Goal: Task Accomplishment & Management: Manage account settings

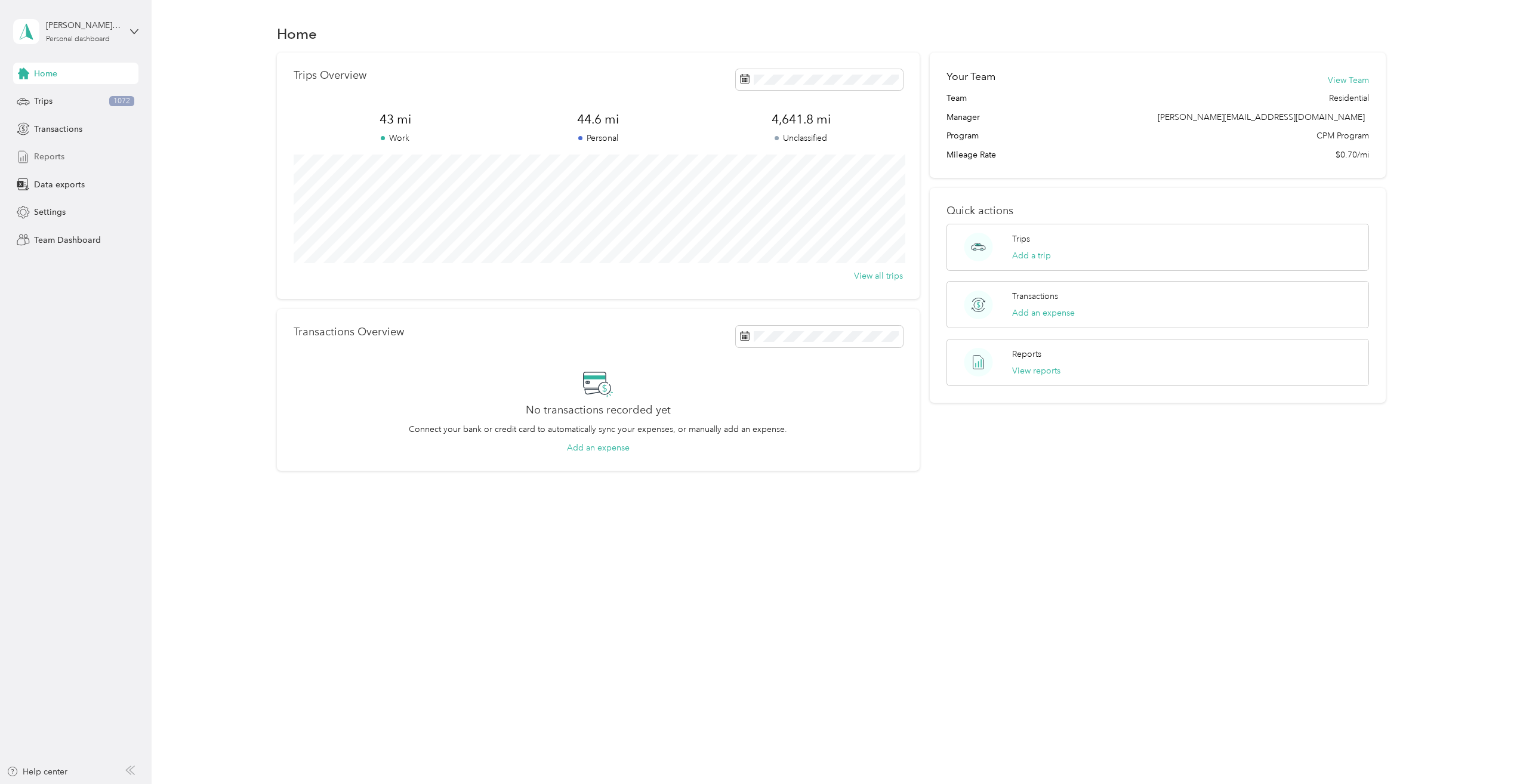
click at [72, 151] on div "Reports" at bounding box center [76, 157] width 125 height 22
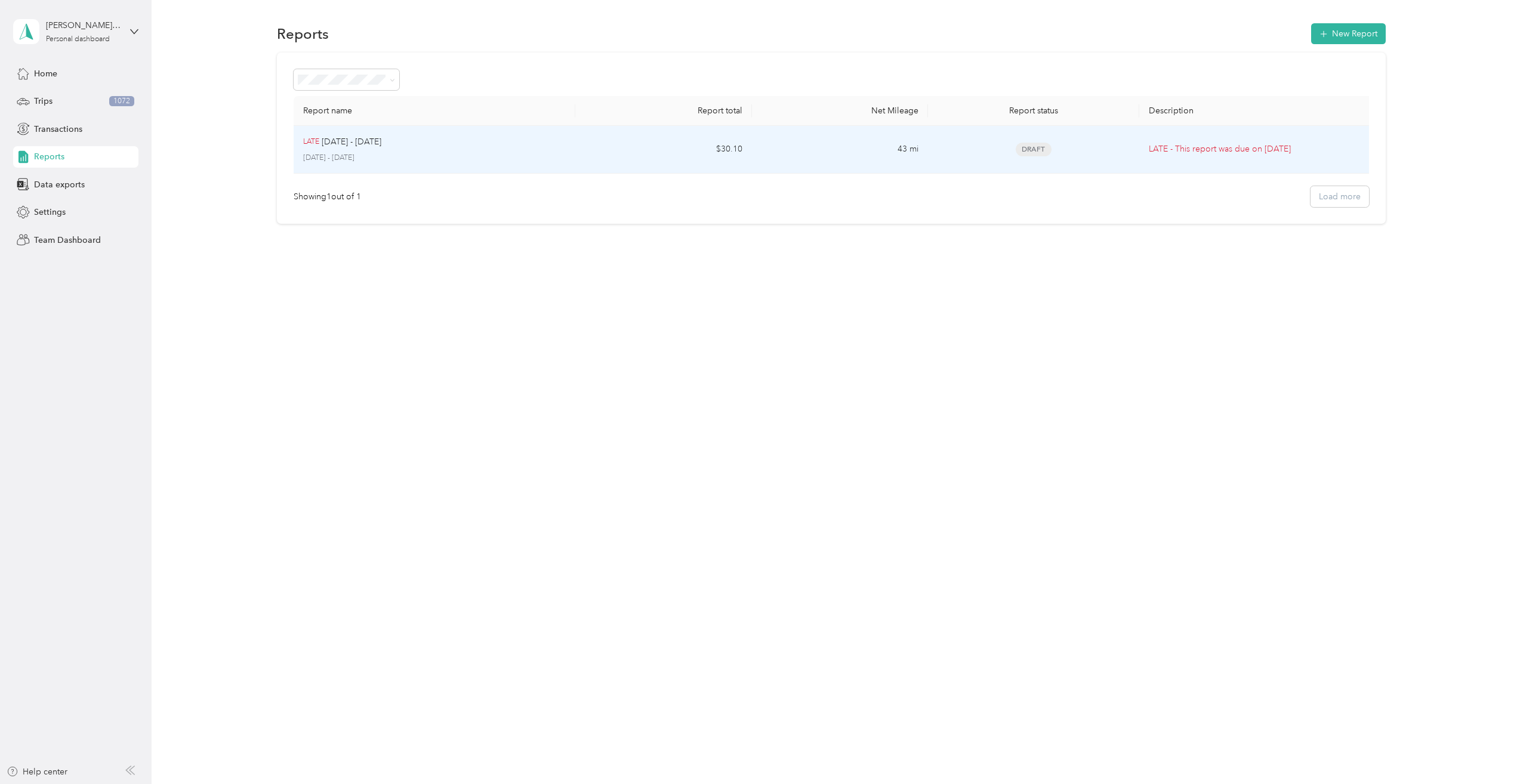
click at [327, 147] on p "[DATE] - [DATE]" at bounding box center [351, 142] width 59 height 13
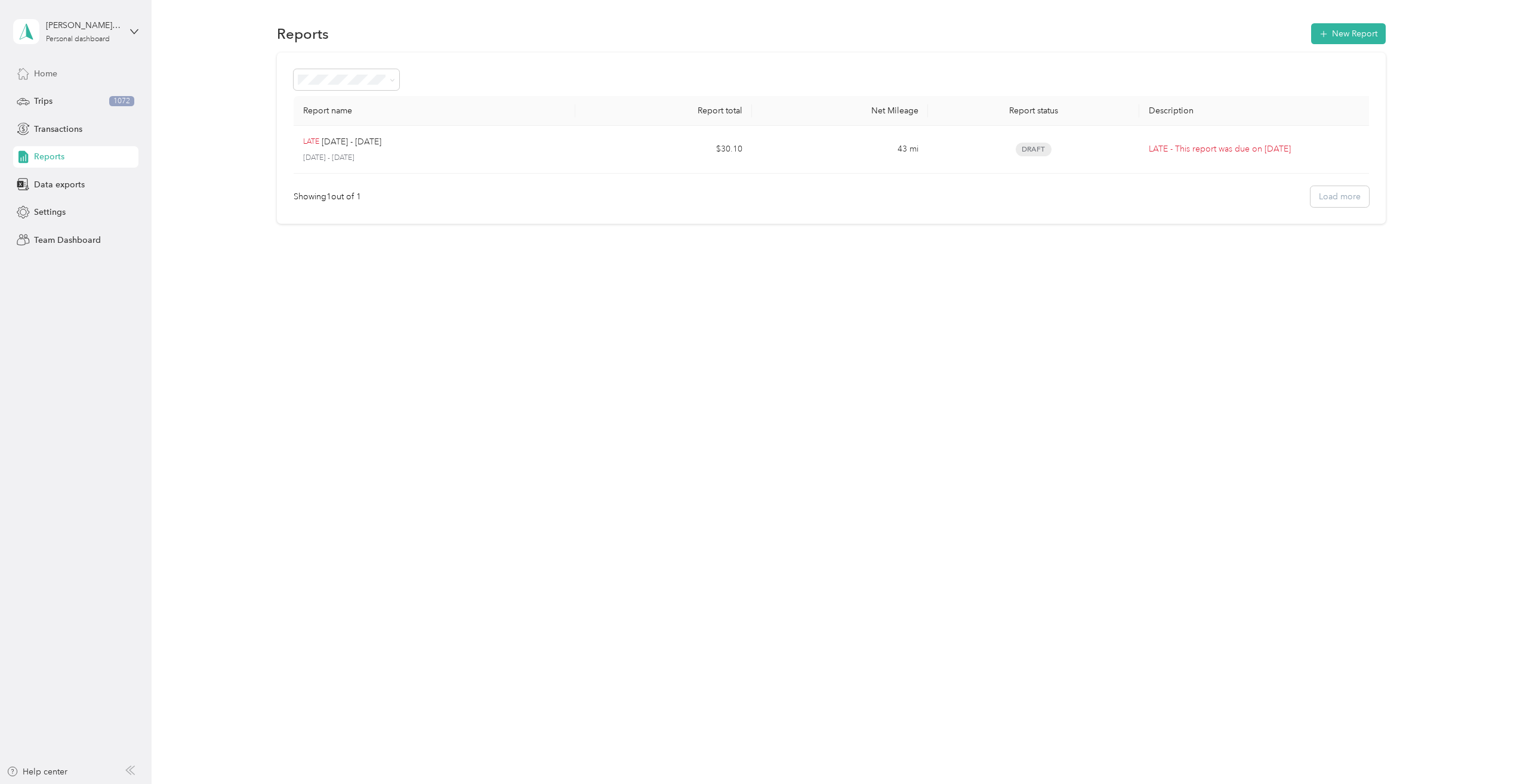
click at [58, 74] on span "Home" at bounding box center [46, 73] width 23 height 13
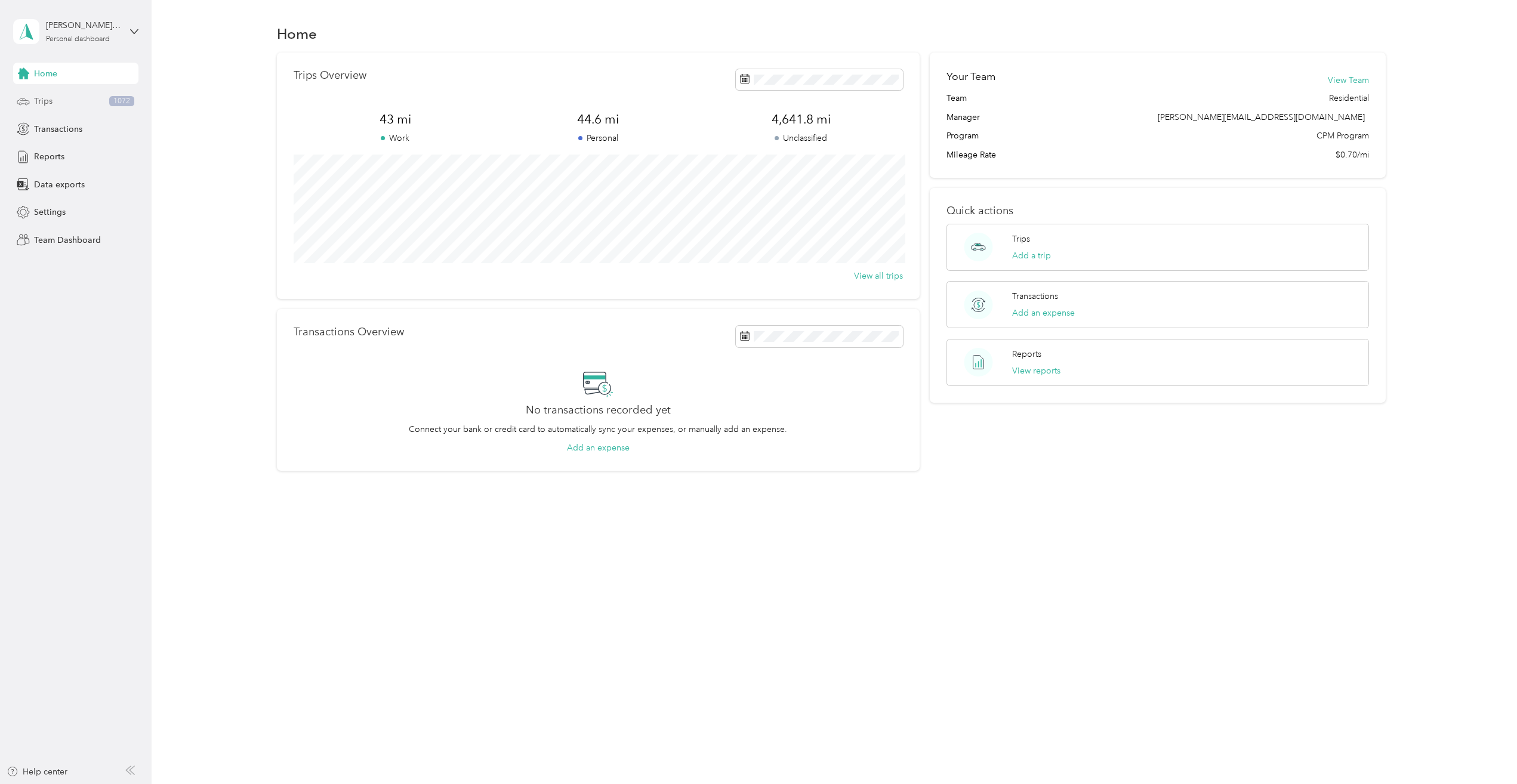
click at [59, 93] on div "Trips 1072" at bounding box center [76, 102] width 125 height 22
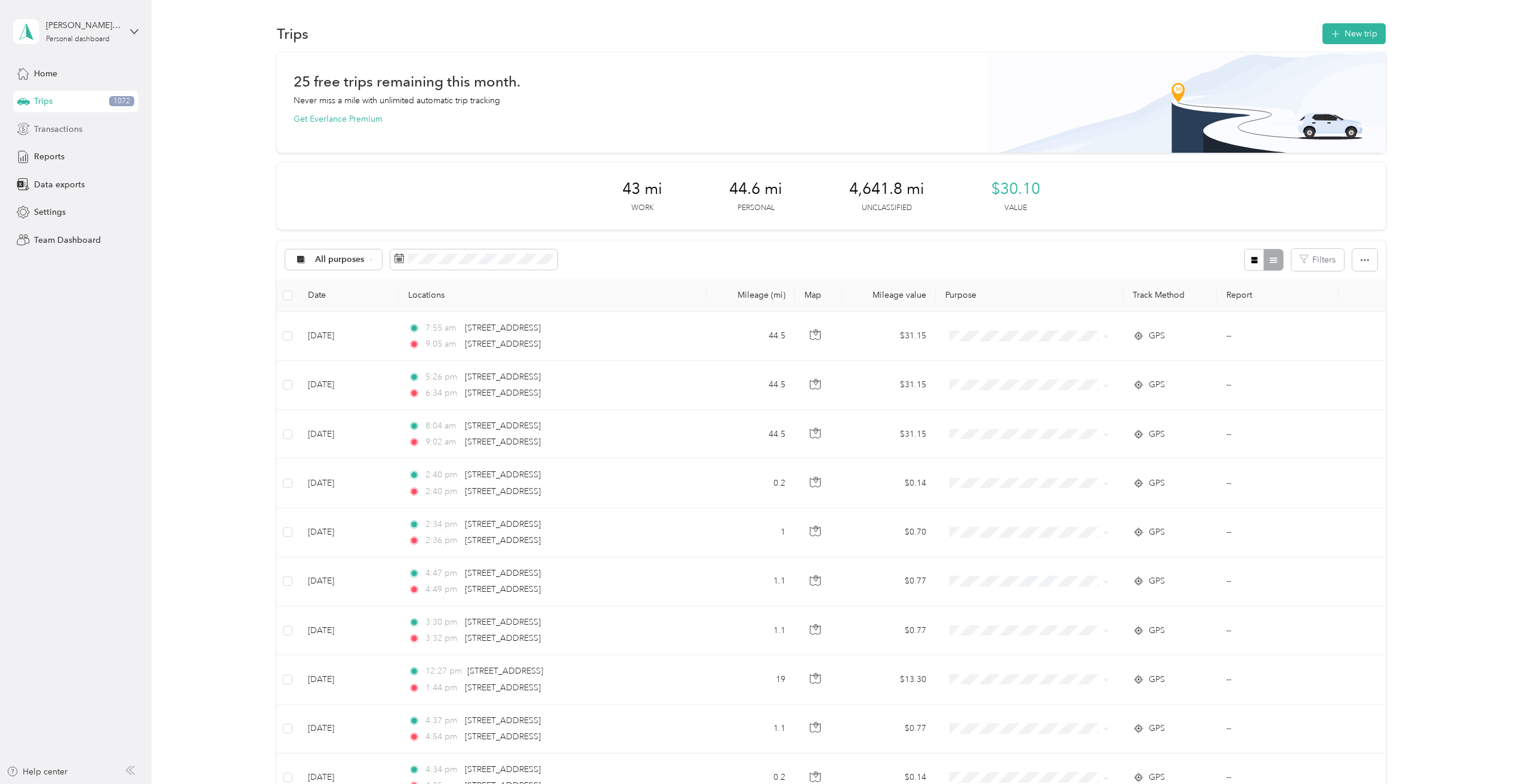
click at [58, 126] on span "Transactions" at bounding box center [58, 129] width 48 height 13
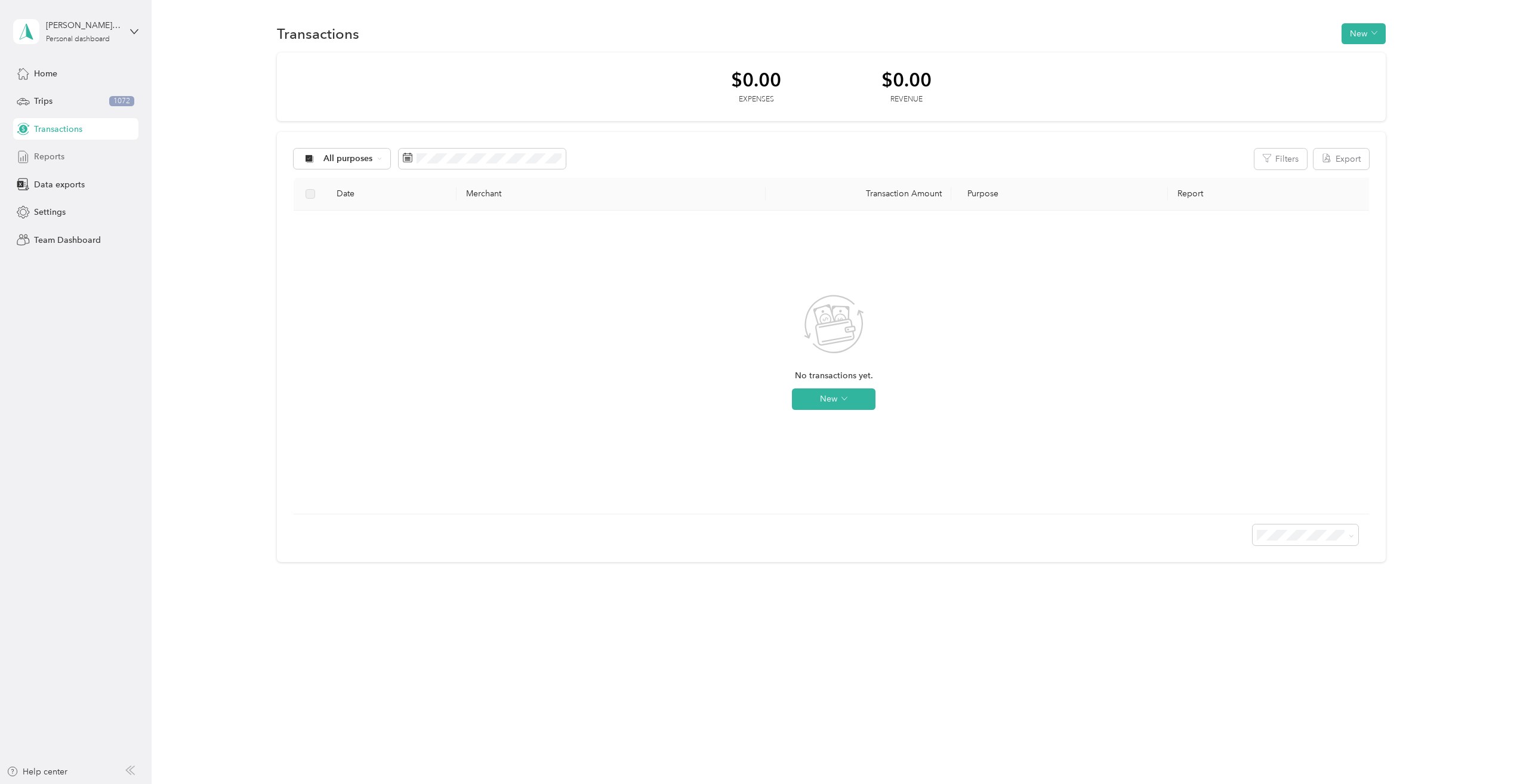
click at [53, 152] on span "Reports" at bounding box center [49, 156] width 30 height 13
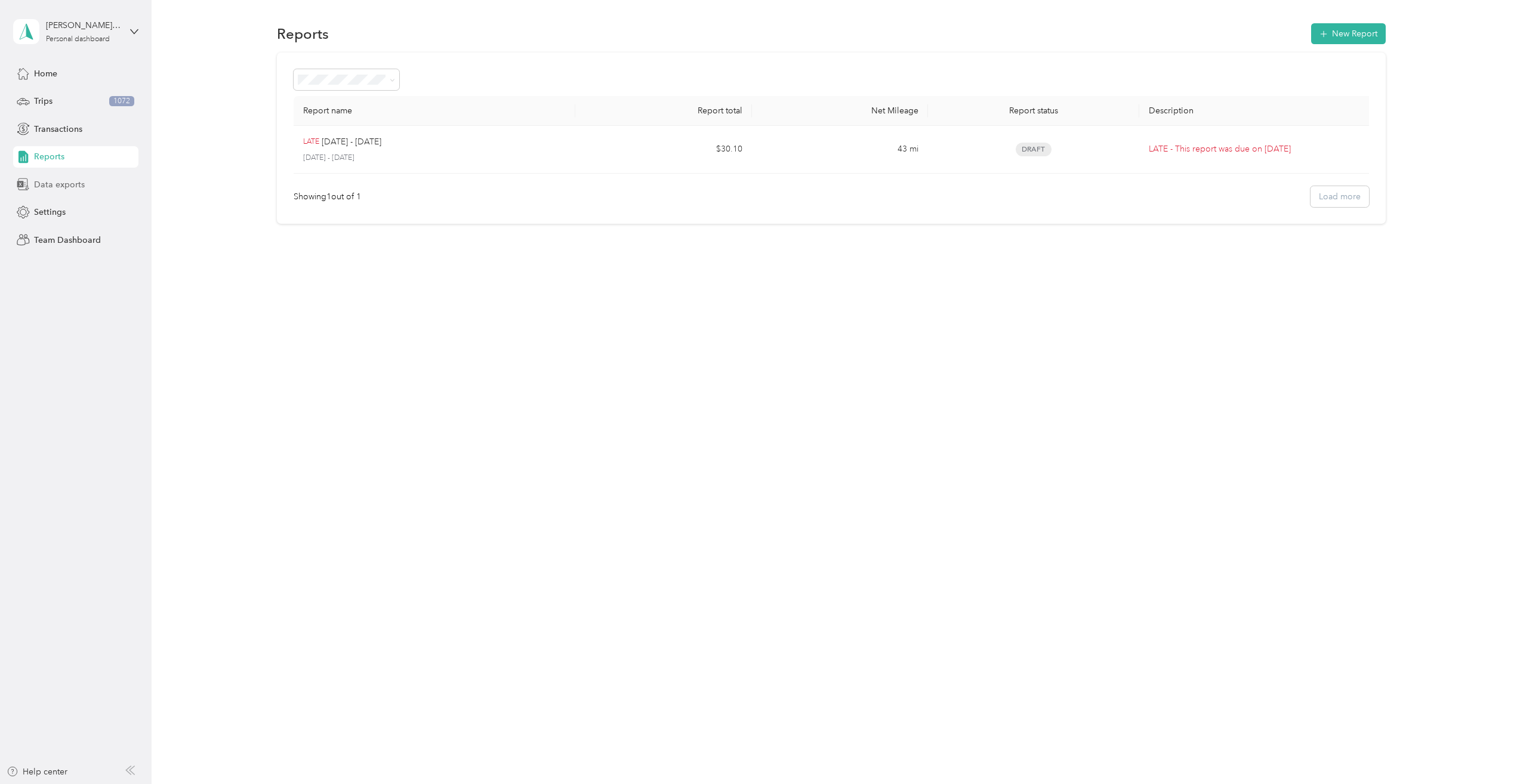
click at [56, 194] on div "Data exports" at bounding box center [76, 185] width 125 height 22
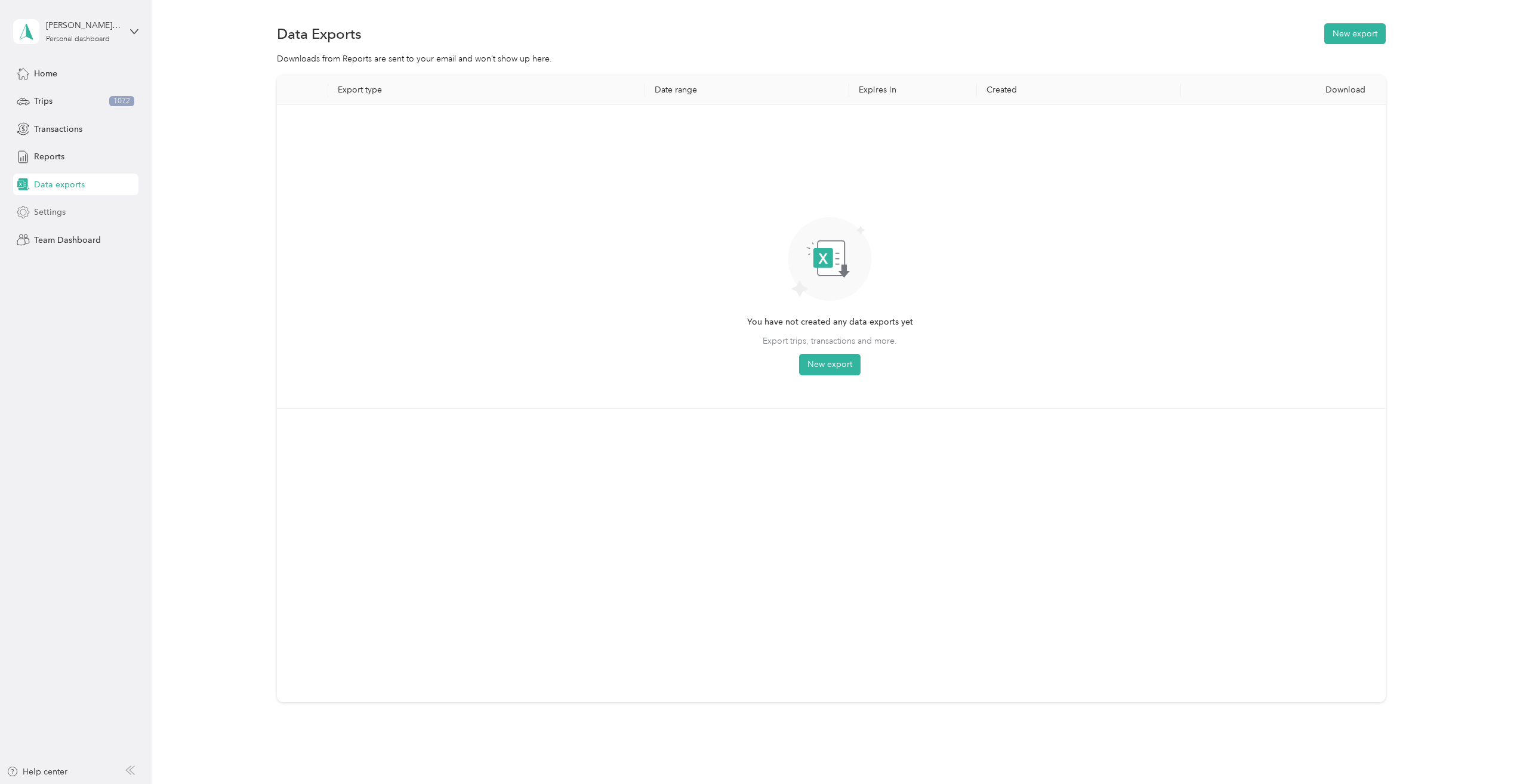
click at [59, 209] on span "Settings" at bounding box center [50, 212] width 32 height 13
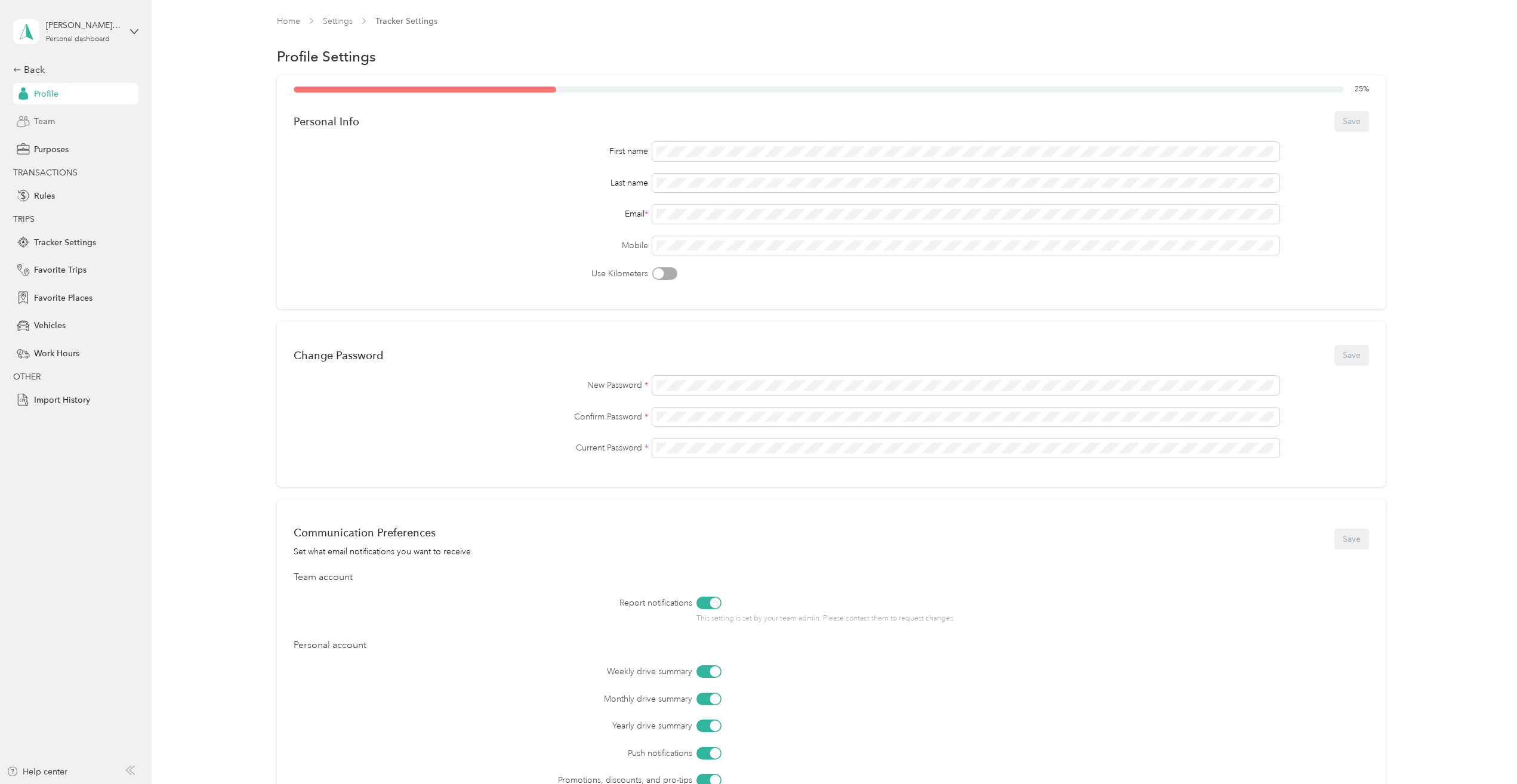
click at [51, 125] on span "Team" at bounding box center [44, 121] width 21 height 13
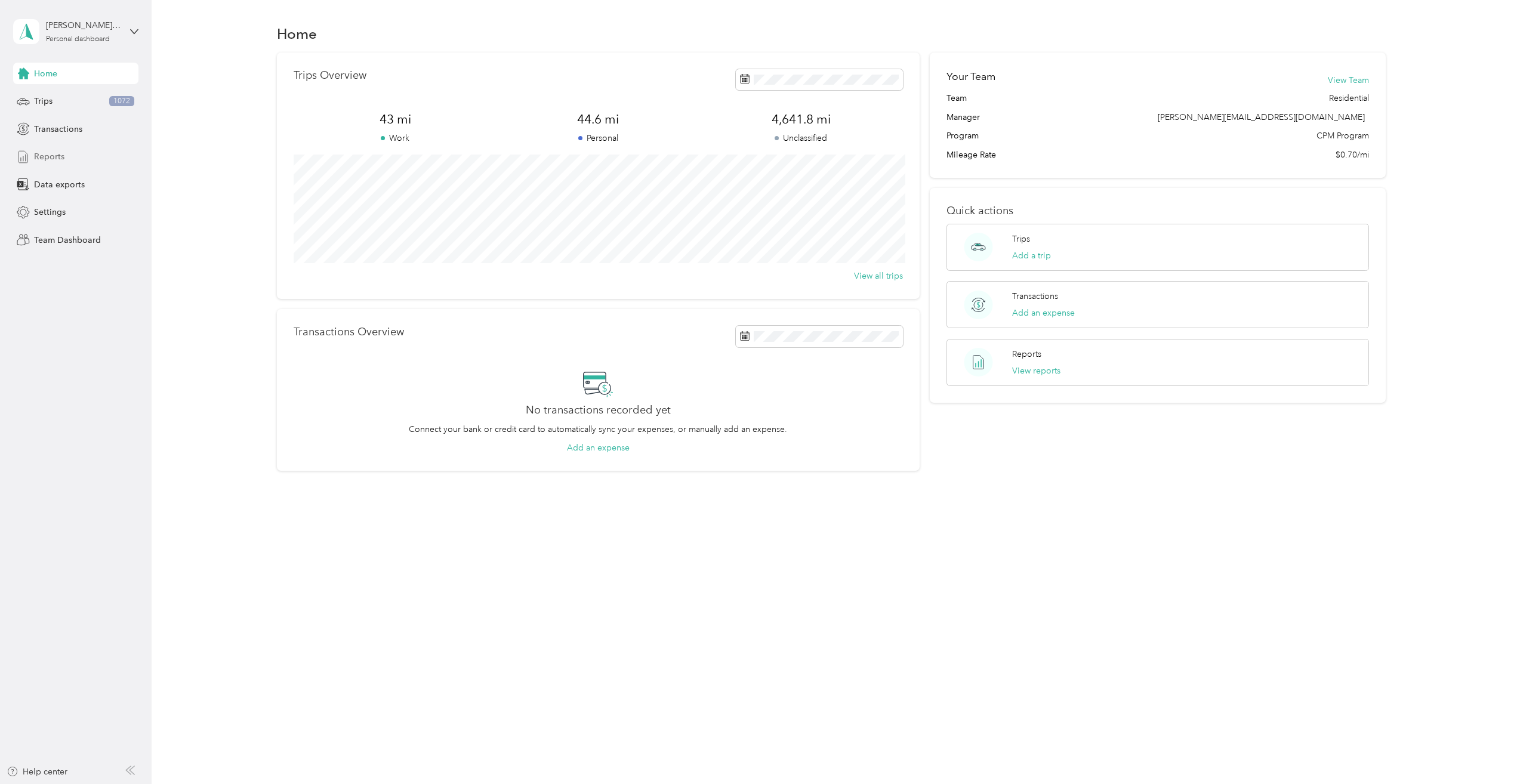
click at [48, 154] on span "Reports" at bounding box center [49, 156] width 30 height 13
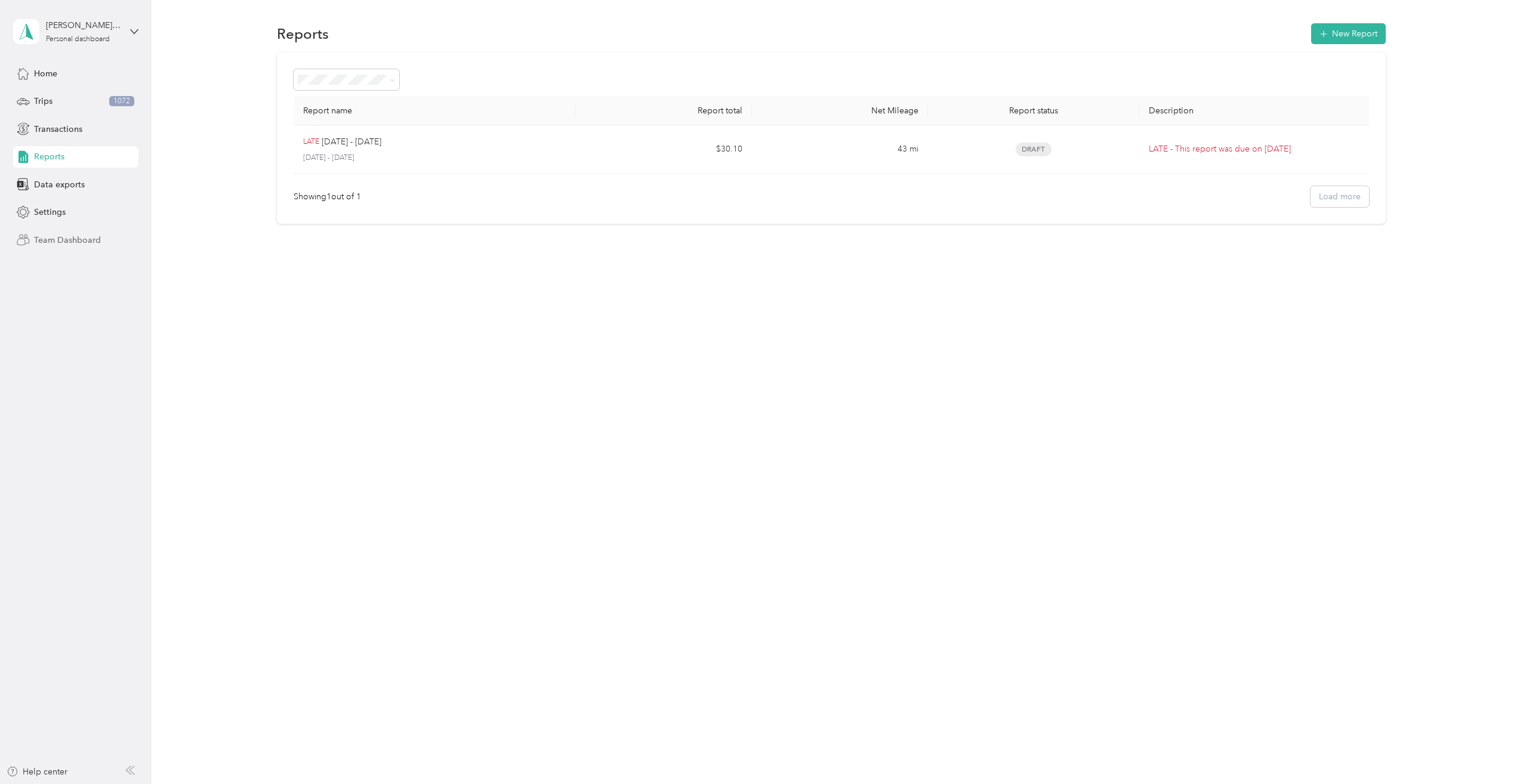
click at [48, 236] on span "Team Dashboard" at bounding box center [68, 240] width 67 height 13
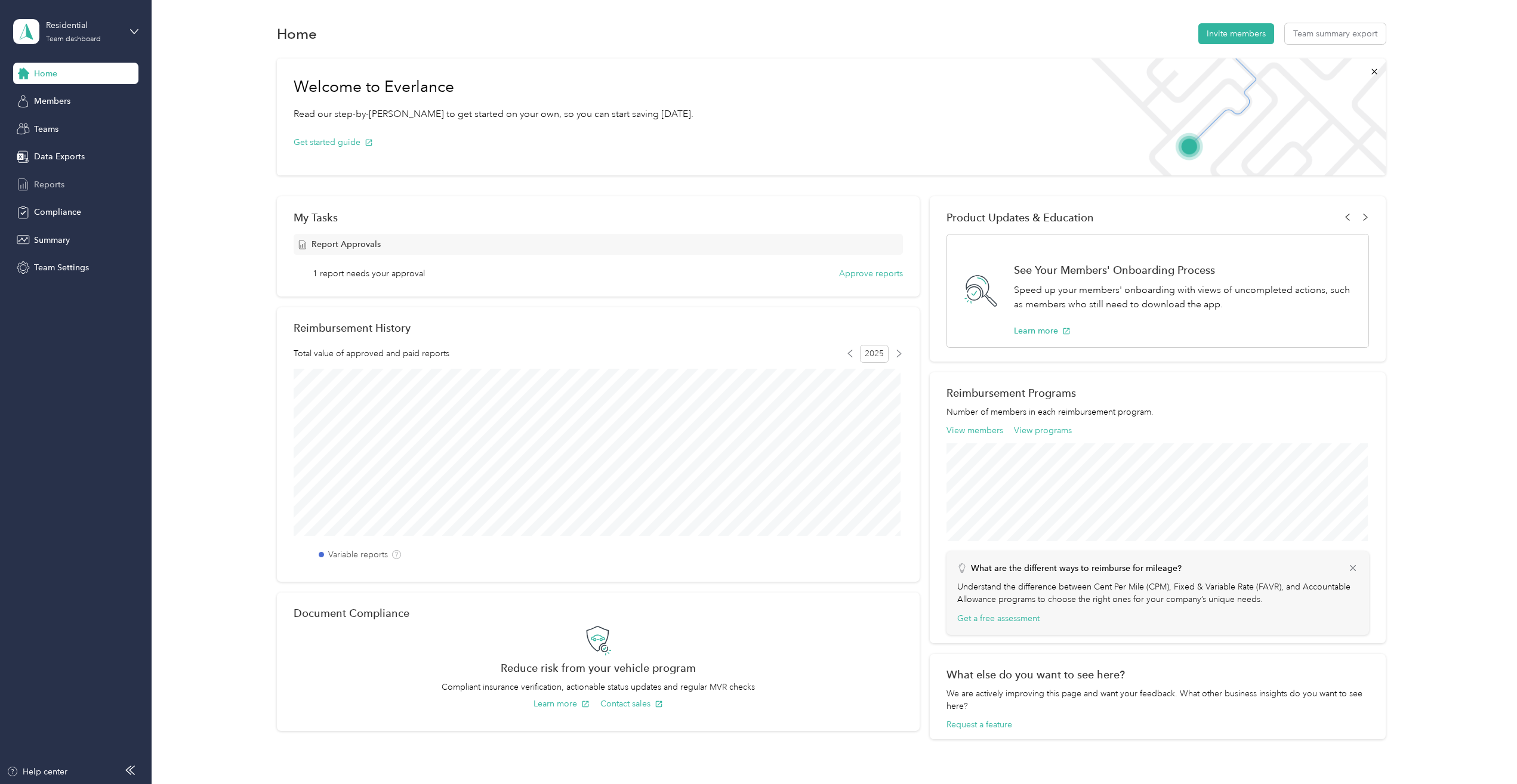
click at [68, 181] on div "Reports" at bounding box center [76, 185] width 125 height 22
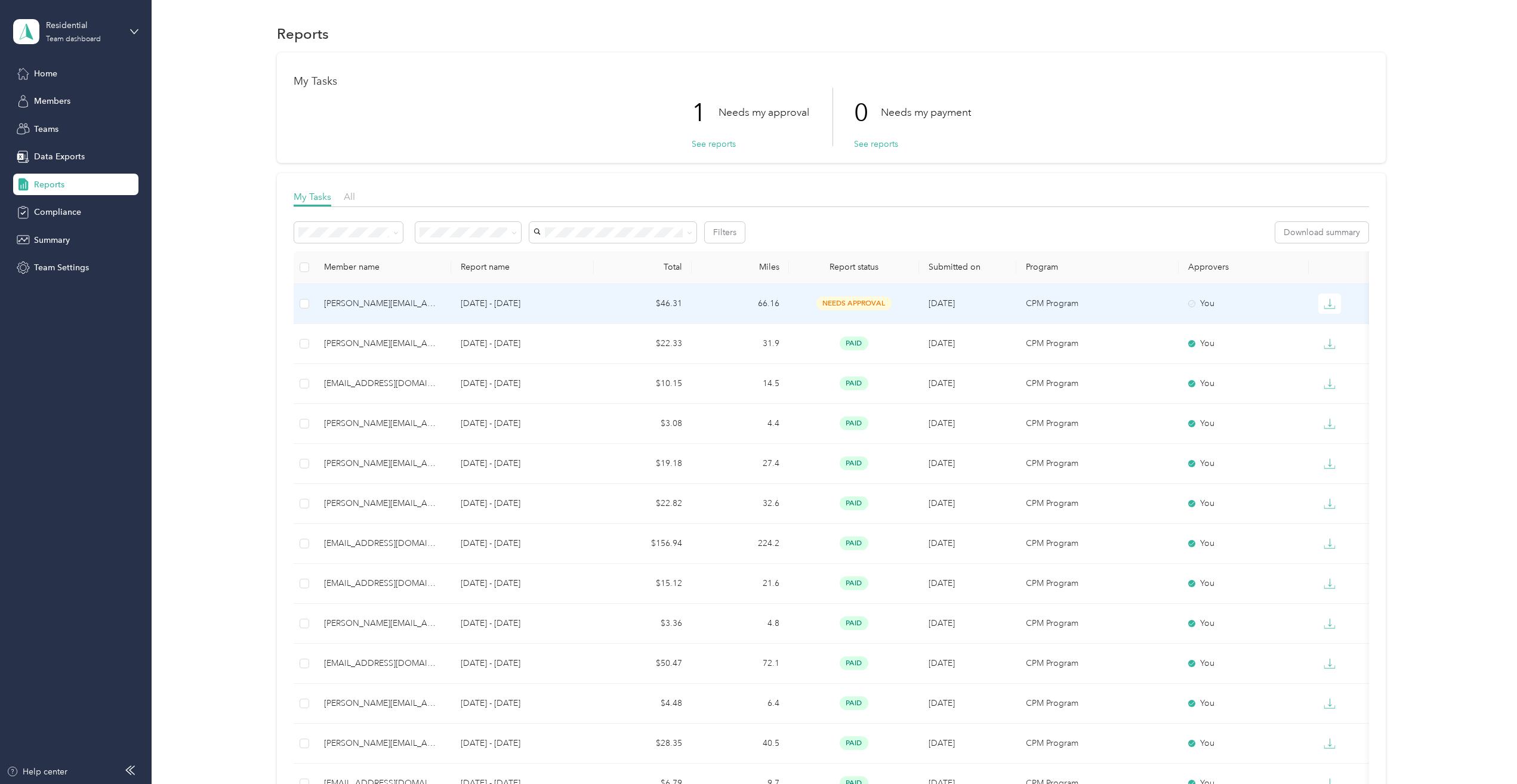
click at [637, 308] on td "$46.31" at bounding box center [642, 304] width 97 height 40
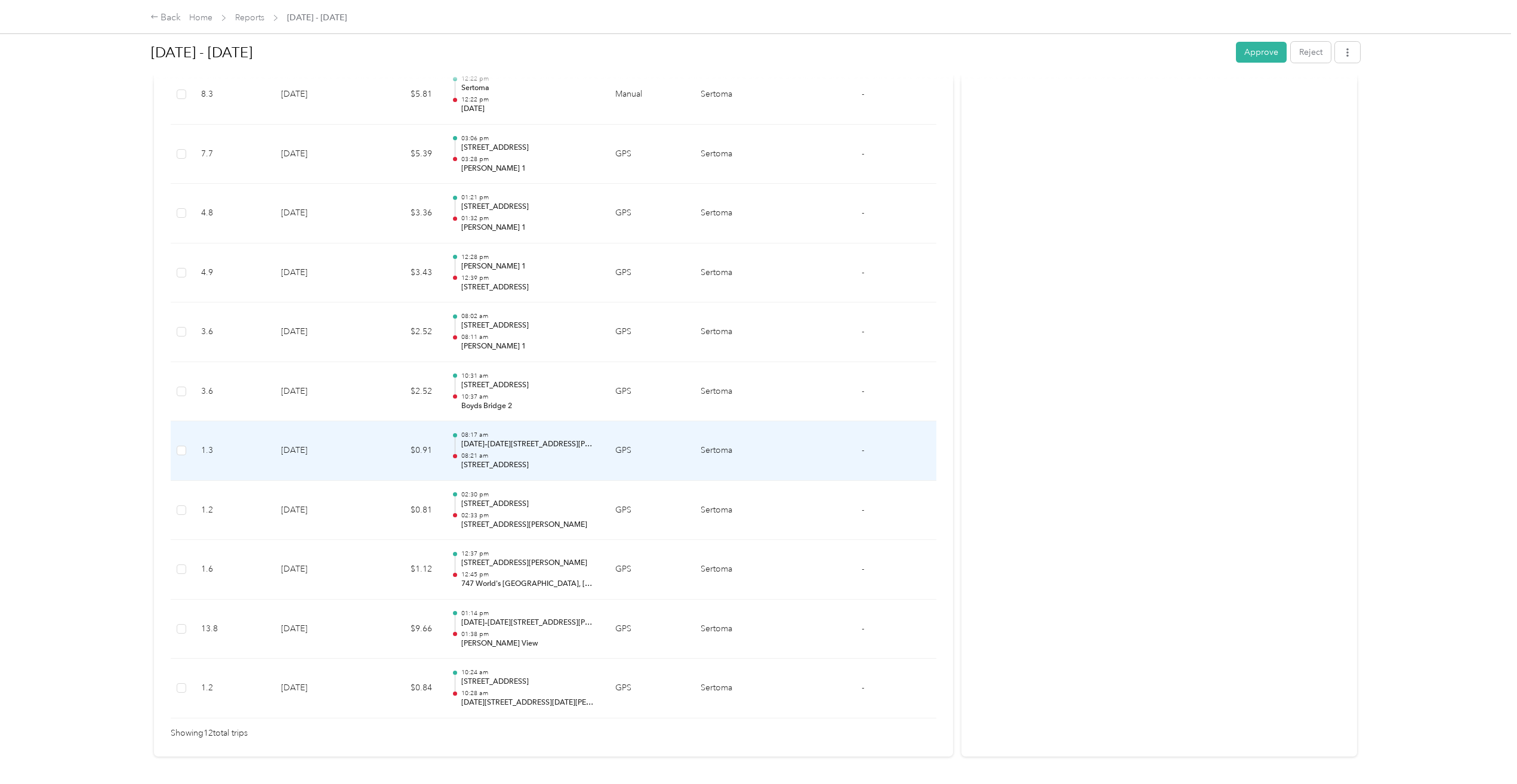
scroll to position [462, 0]
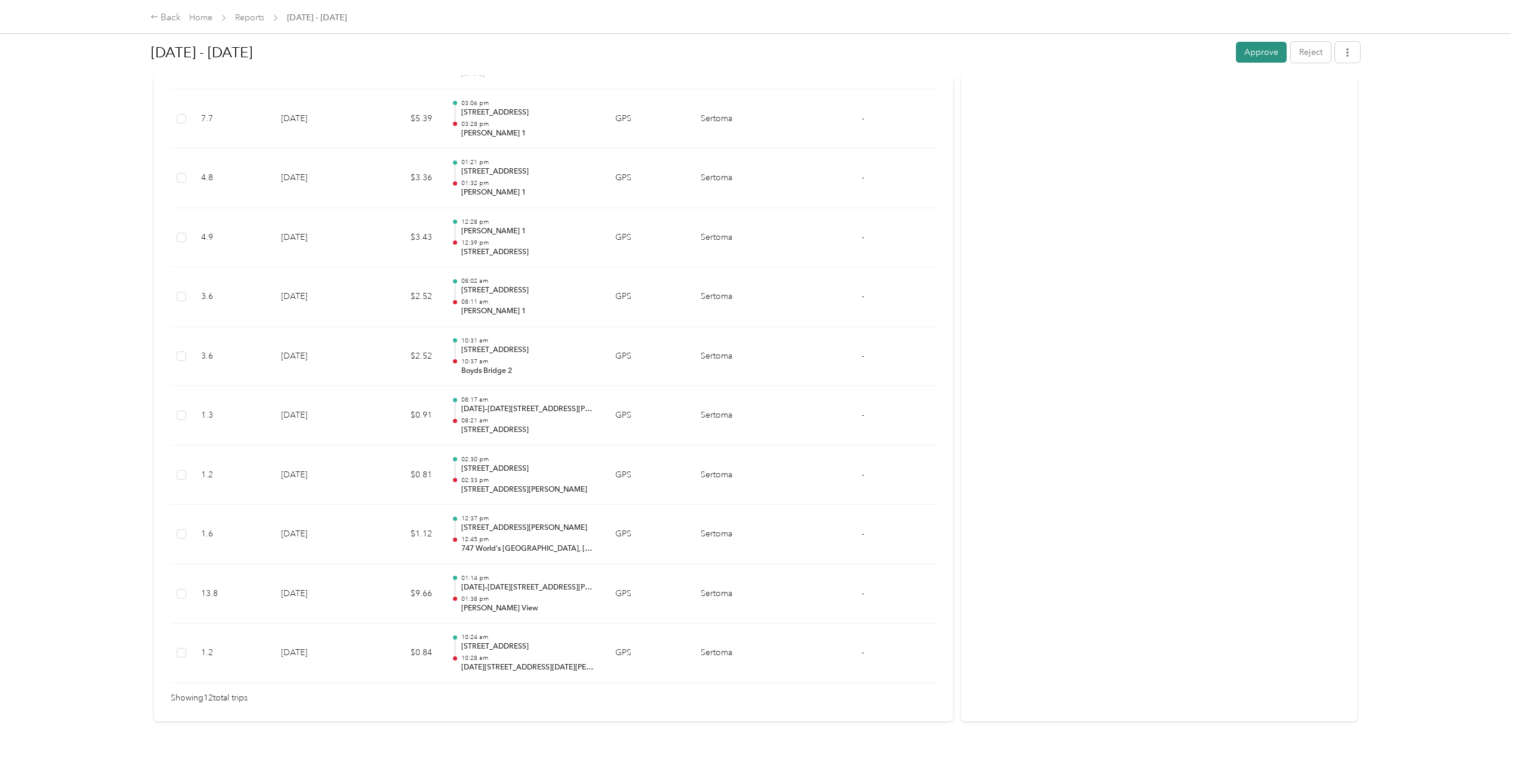
click at [1243, 56] on button "Approve" at bounding box center [1261, 52] width 51 height 21
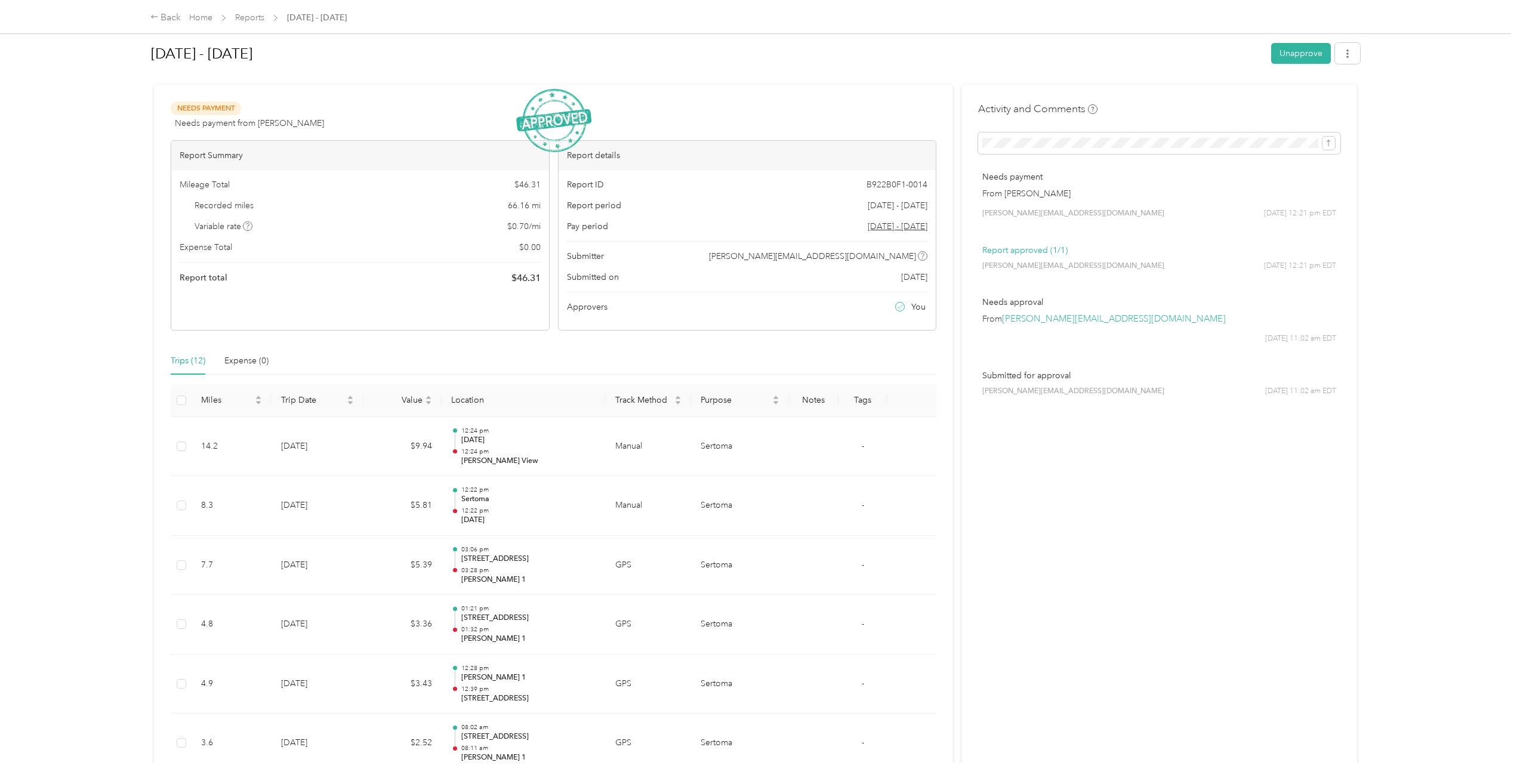
scroll to position [0, 0]
